Goal: Check status: Check status

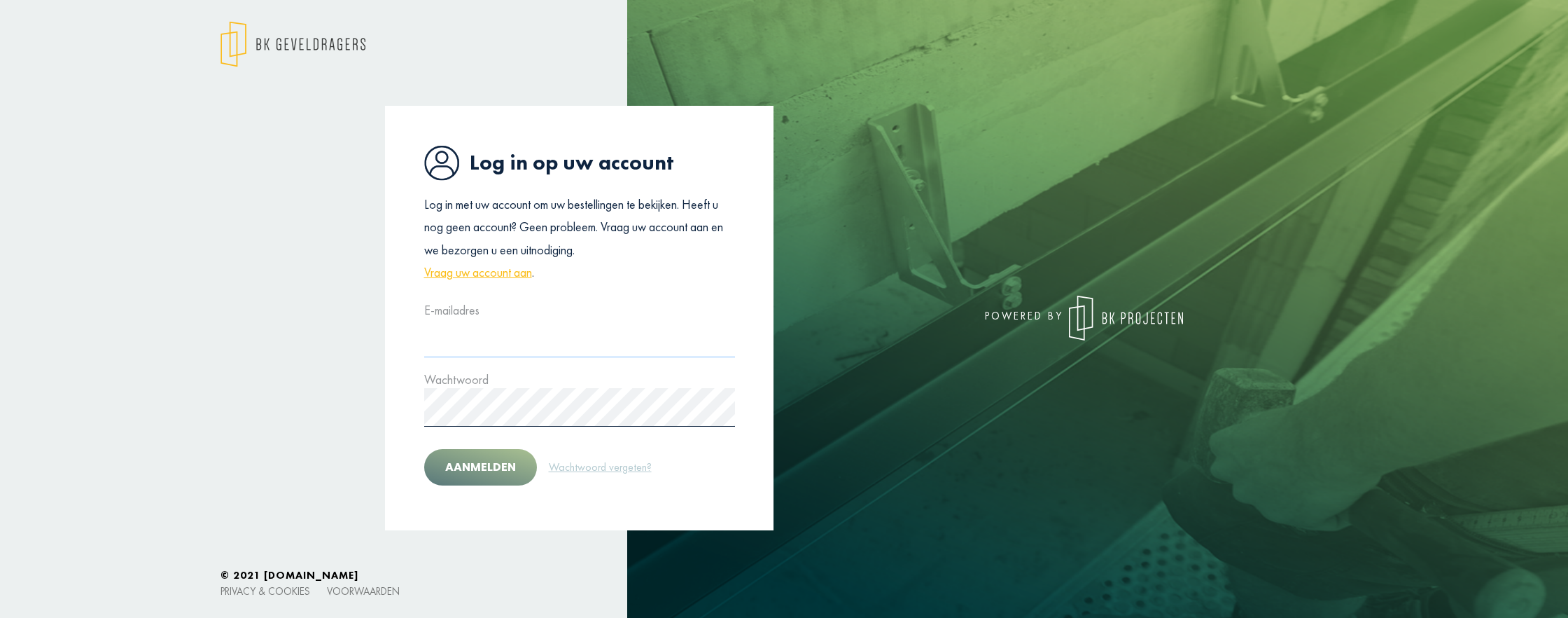
type input "**********"
click at [467, 464] on button "Aanmelden" at bounding box center [480, 467] width 113 height 36
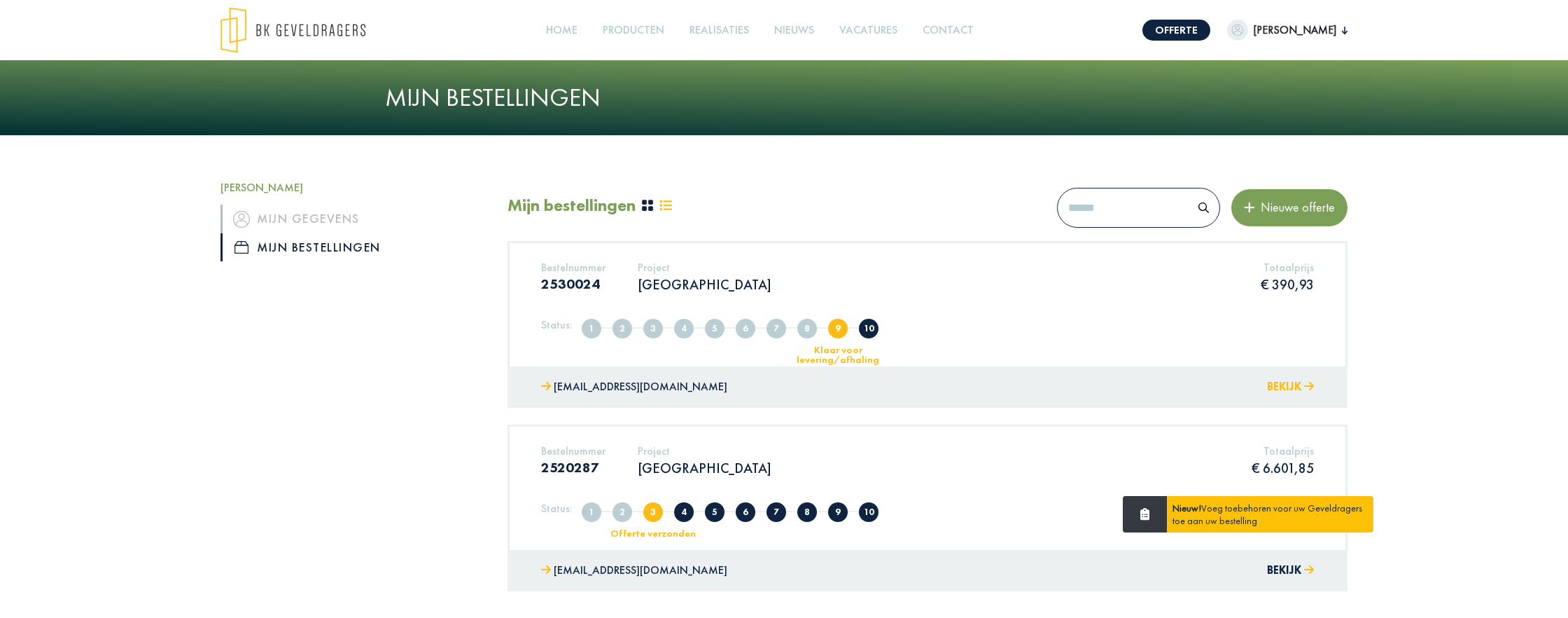
click at [1287, 382] on button "Bekijk" at bounding box center [1290, 387] width 47 height 21
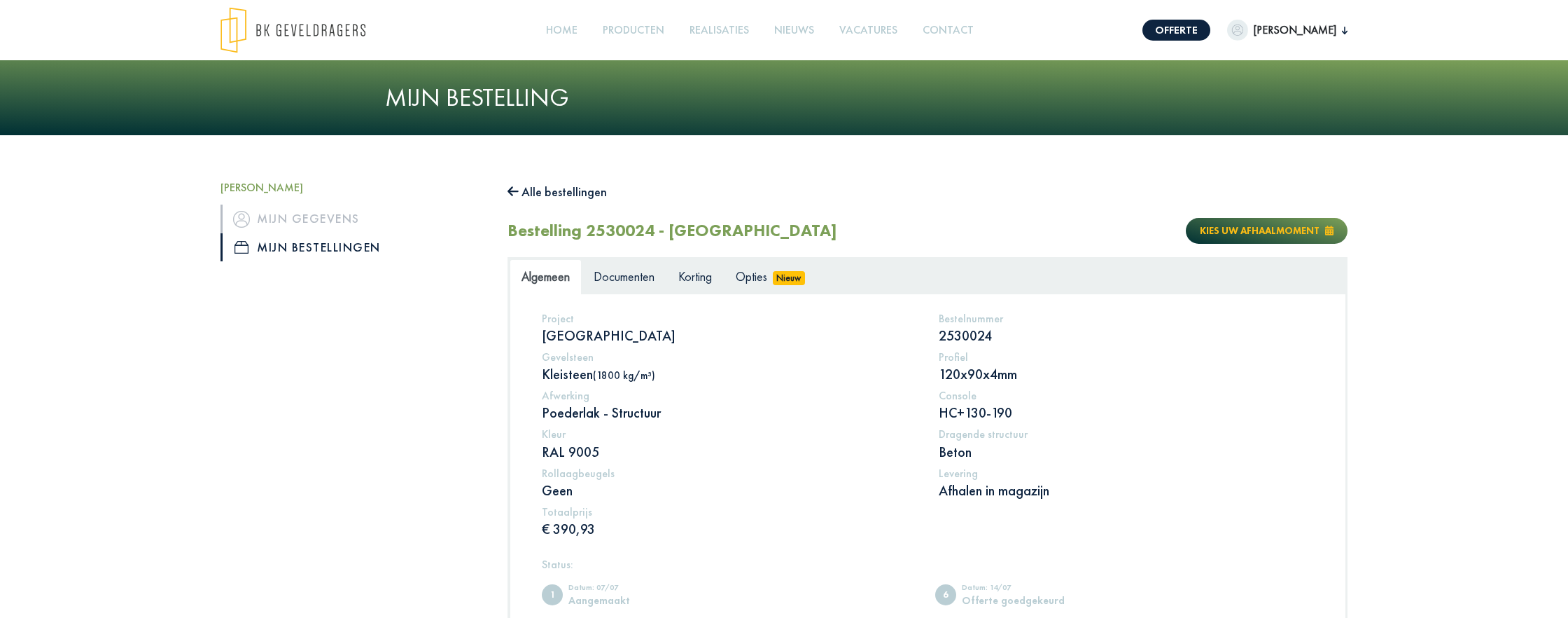
click at [1248, 222] on button "Kies uw afhaalmoment" at bounding box center [1267, 230] width 161 height 26
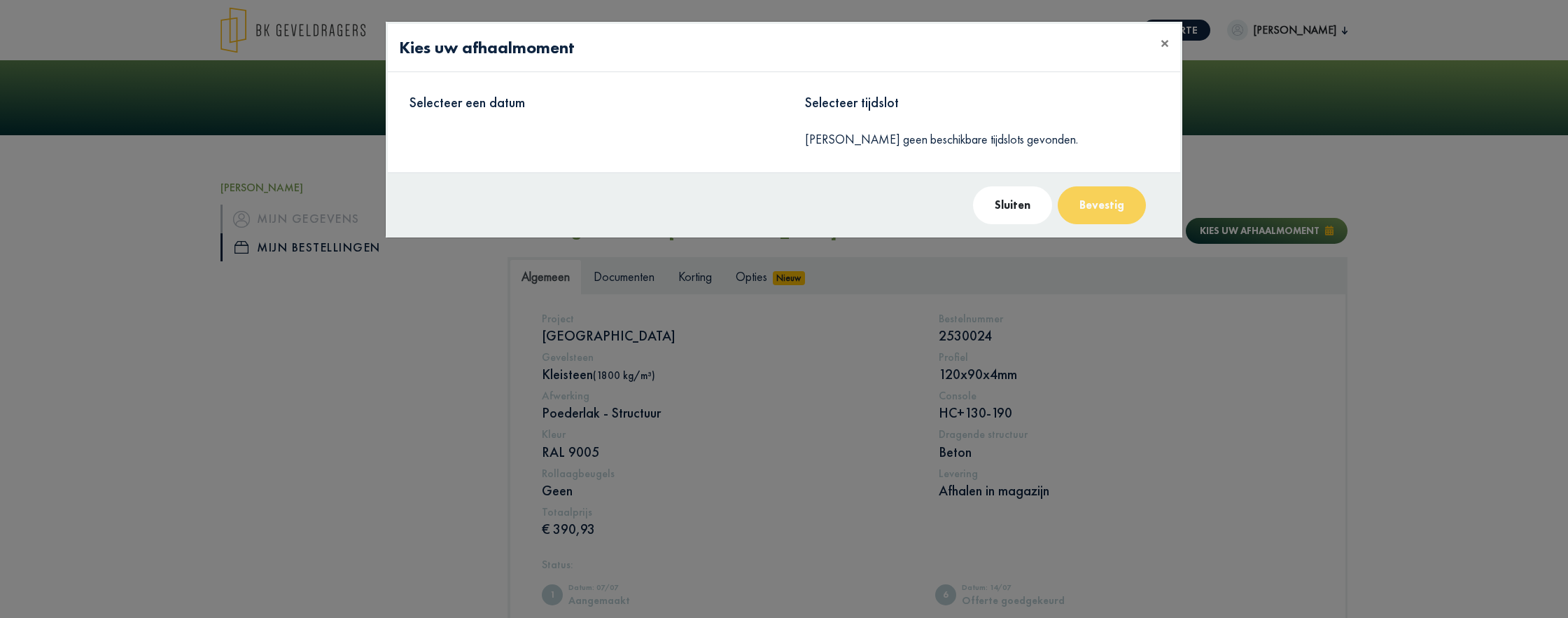
click at [1026, 204] on button "Sluiten" at bounding box center [1013, 205] width 79 height 38
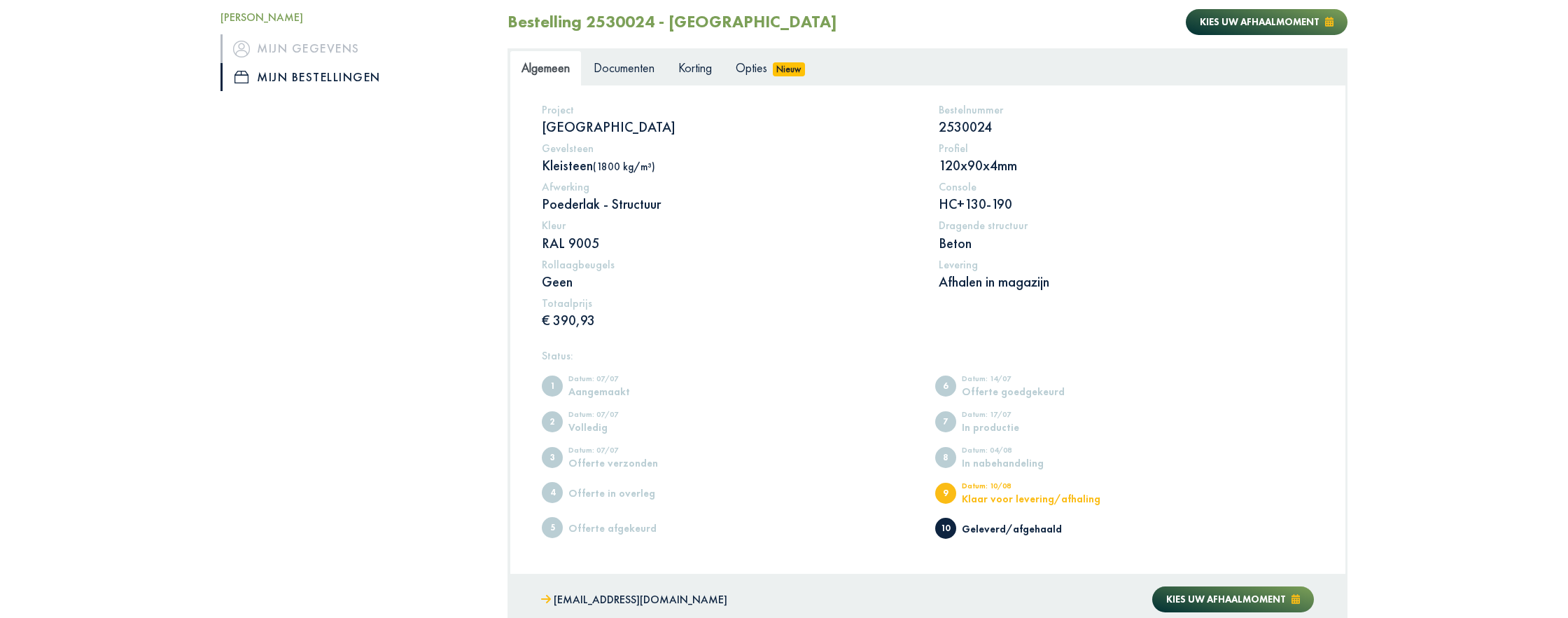
scroll to position [203, 0]
